Goal: Information Seeking & Learning: Learn about a topic

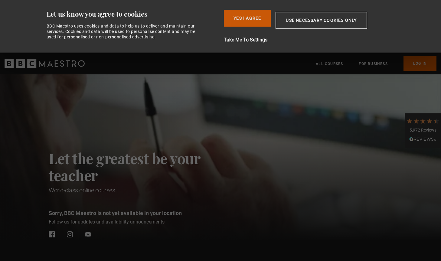
click at [257, 18] on button "Yes I Agree" at bounding box center [247, 18] width 47 height 17
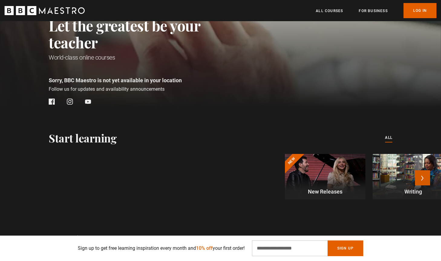
scroll to position [0, 159]
click at [419, 178] on button "Next" at bounding box center [422, 177] width 15 height 15
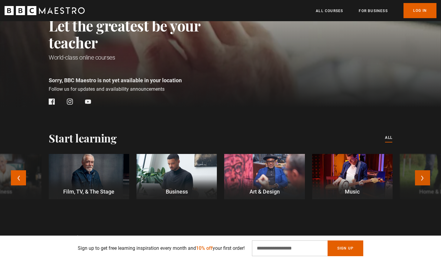
click at [419, 178] on button "Next" at bounding box center [422, 177] width 15 height 15
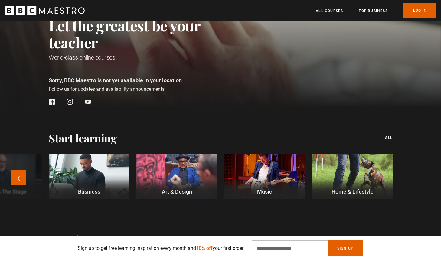
click at [366, 174] on div at bounding box center [352, 176] width 80 height 45
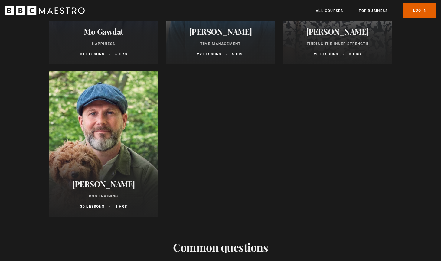
scroll to position [483, 0]
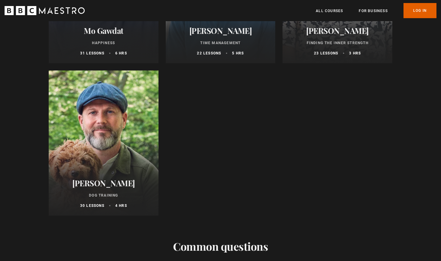
click at [105, 193] on p "Dog Training" at bounding box center [103, 195] width 95 height 5
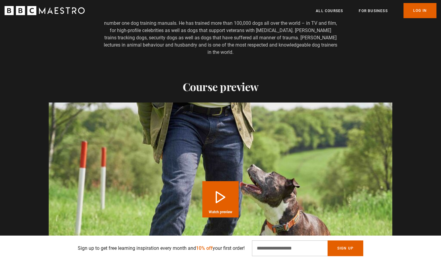
scroll to position [405, 0]
